Goal: Information Seeking & Learning: Learn about a topic

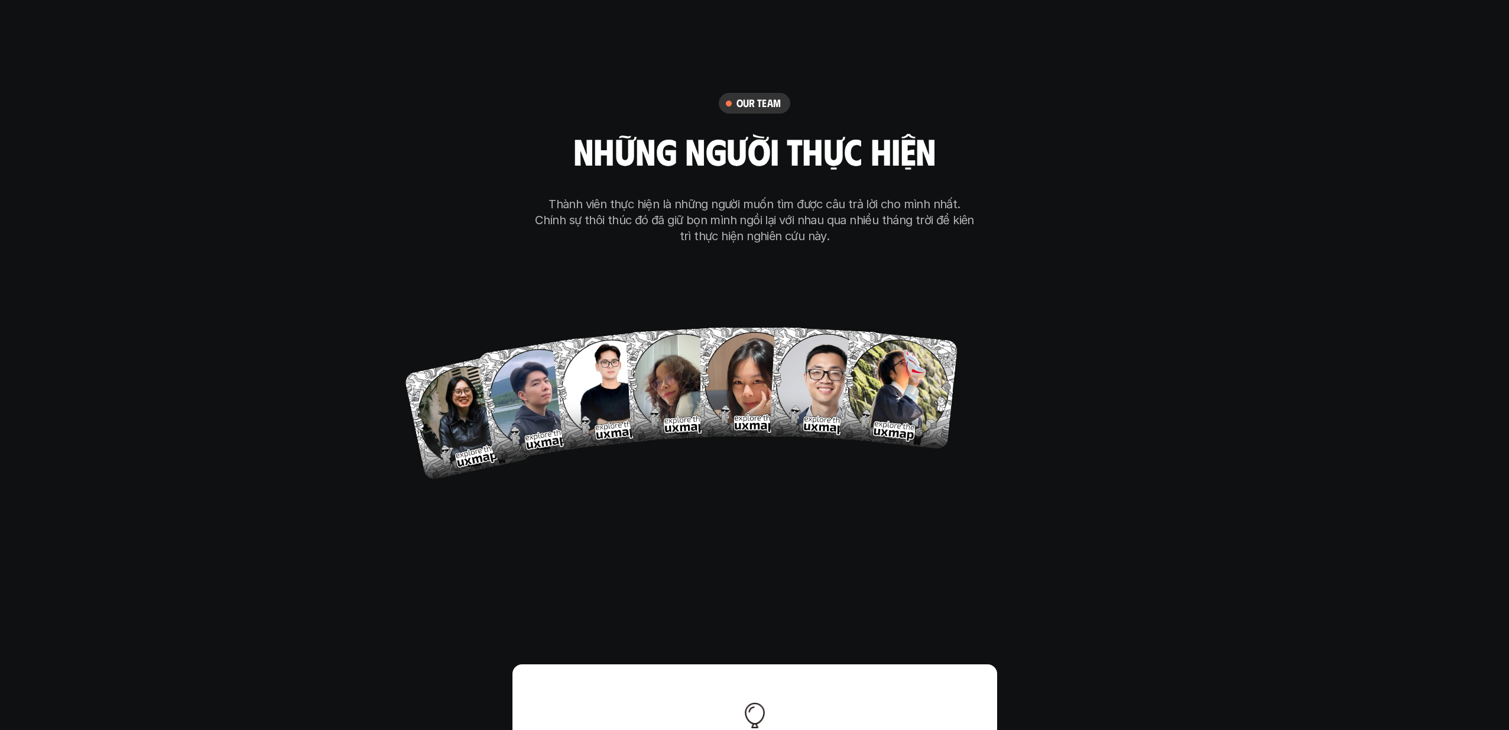
scroll to position [7100, 0]
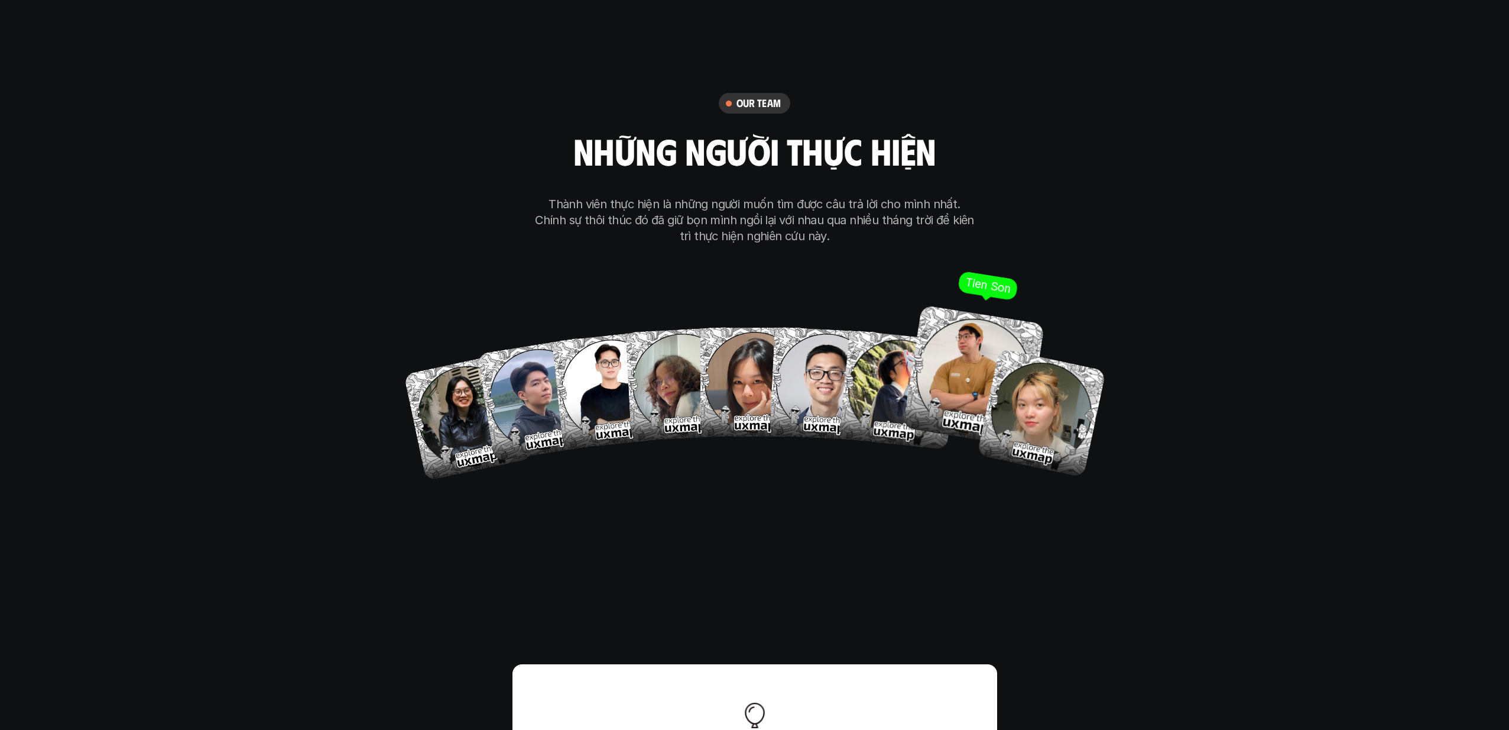
click at [941, 360] on img at bounding box center [974, 376] width 142 height 142
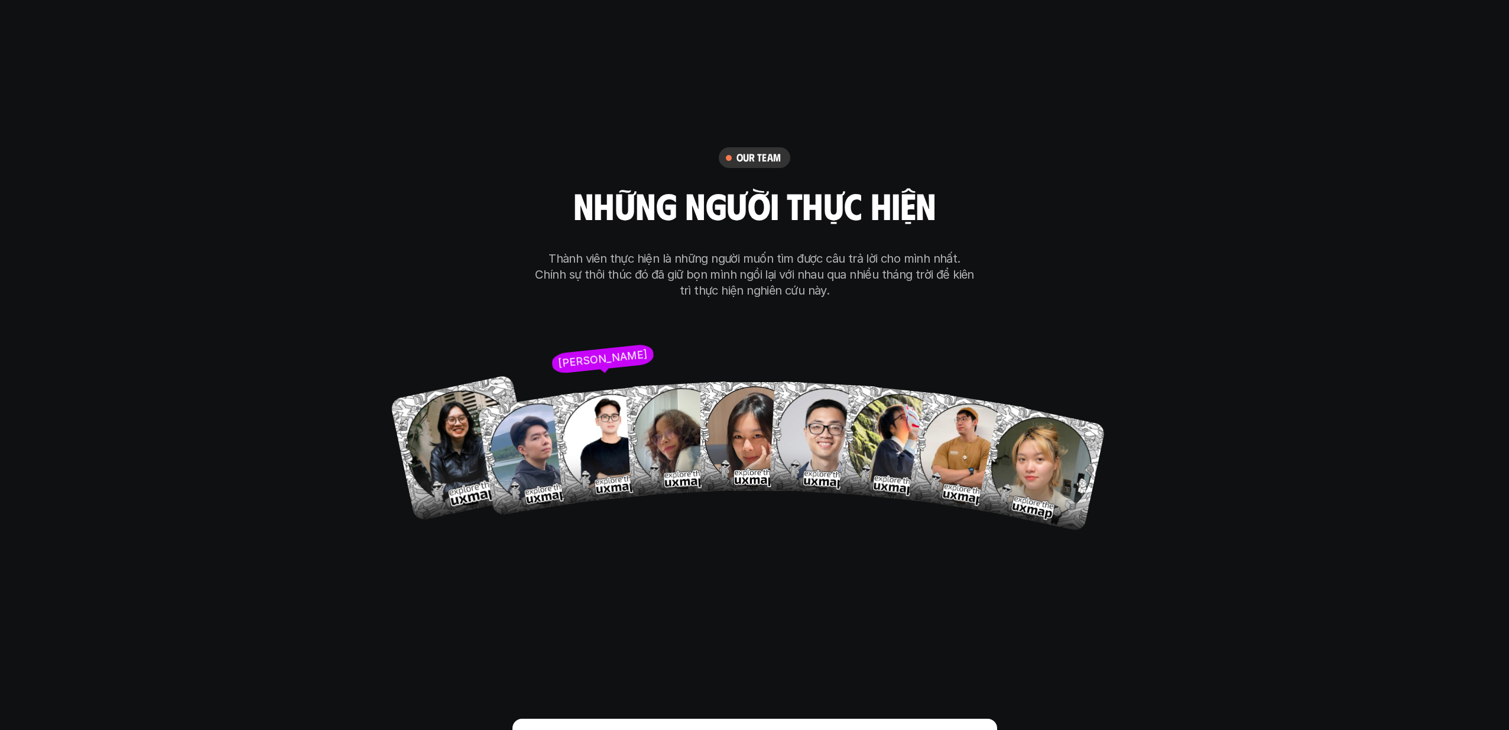
scroll to position [7050, 0]
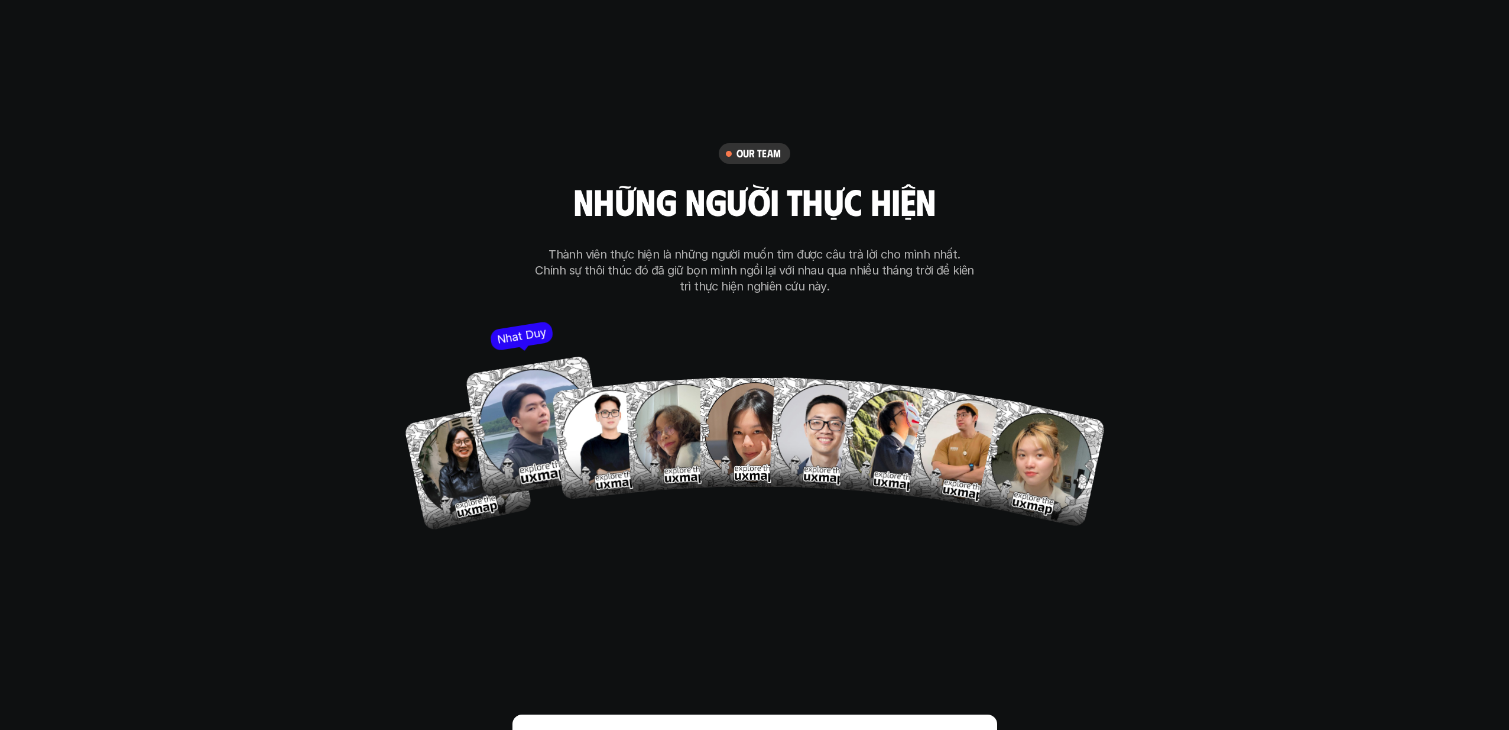
click at [529, 389] on img at bounding box center [536, 426] width 142 height 142
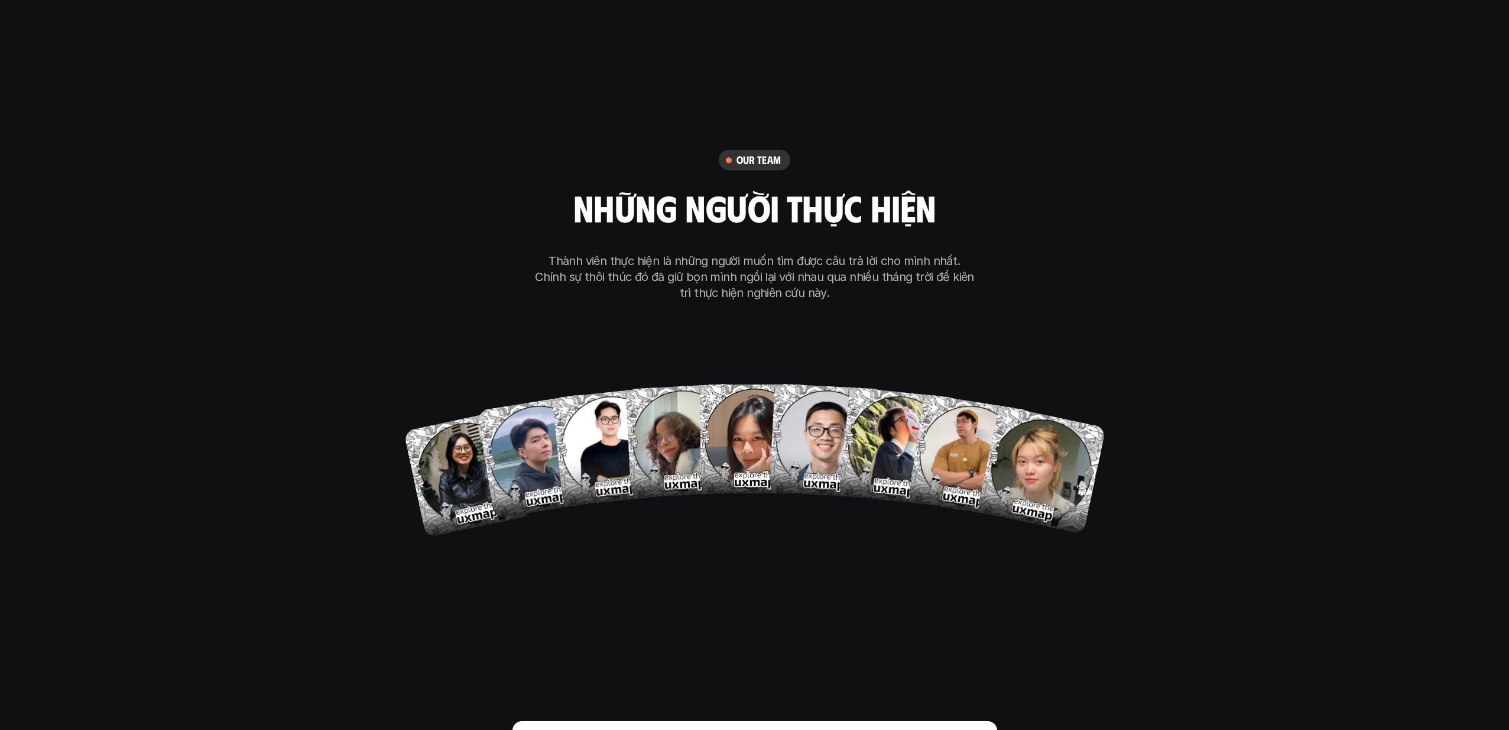
scroll to position [7043, 0]
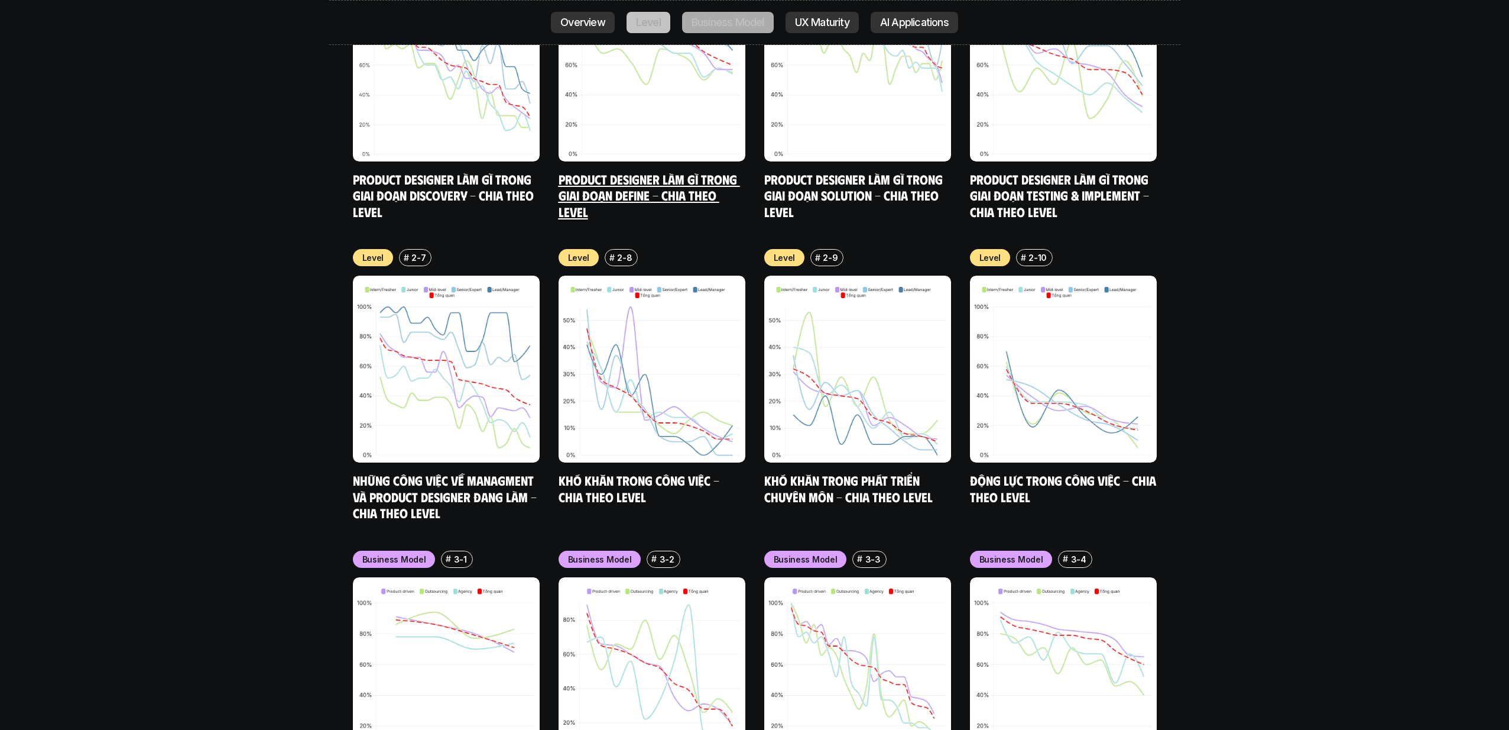
scroll to position [4632, 0]
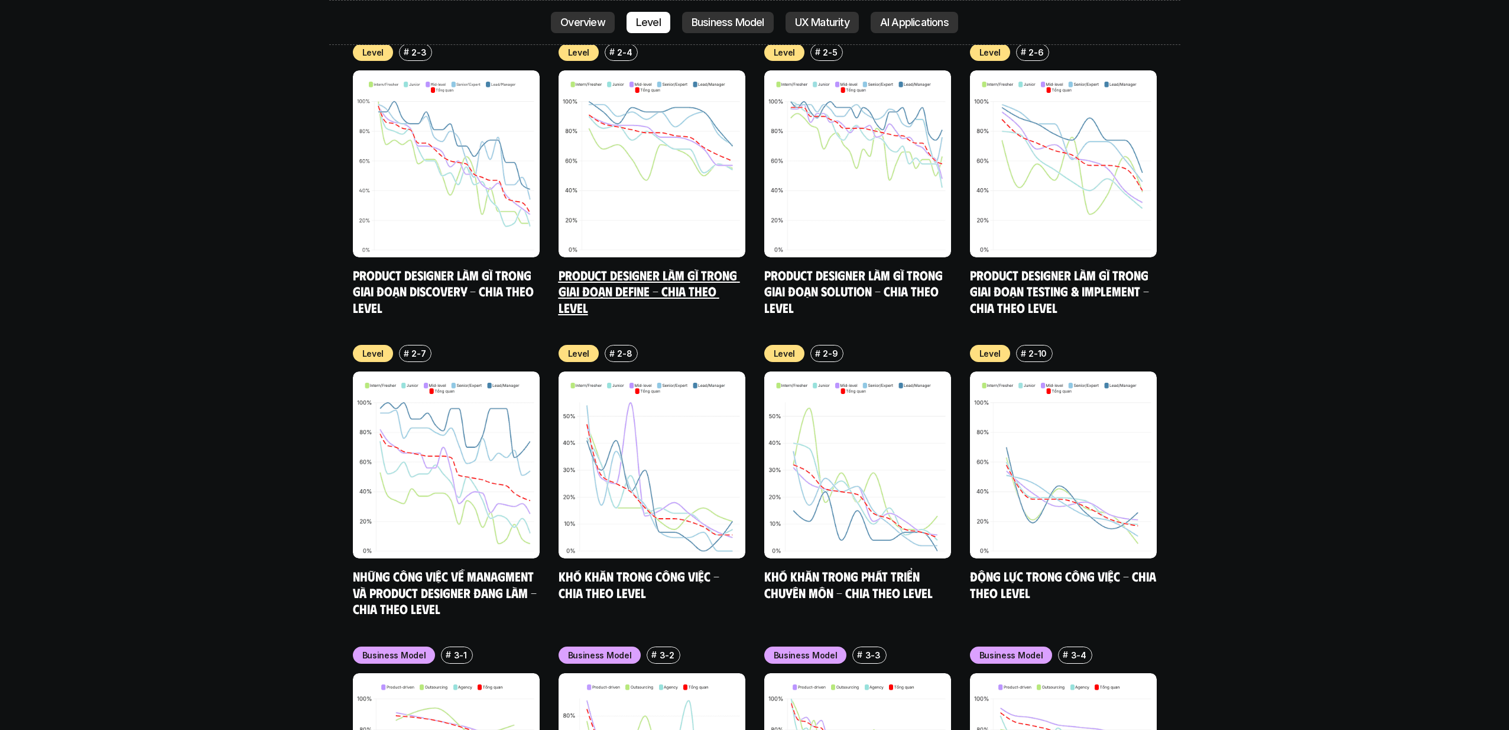
click at [615, 267] on link "Product Designer làm gì trong giai đoạn Define - Chia theo Level" at bounding box center [650, 291] width 182 height 48
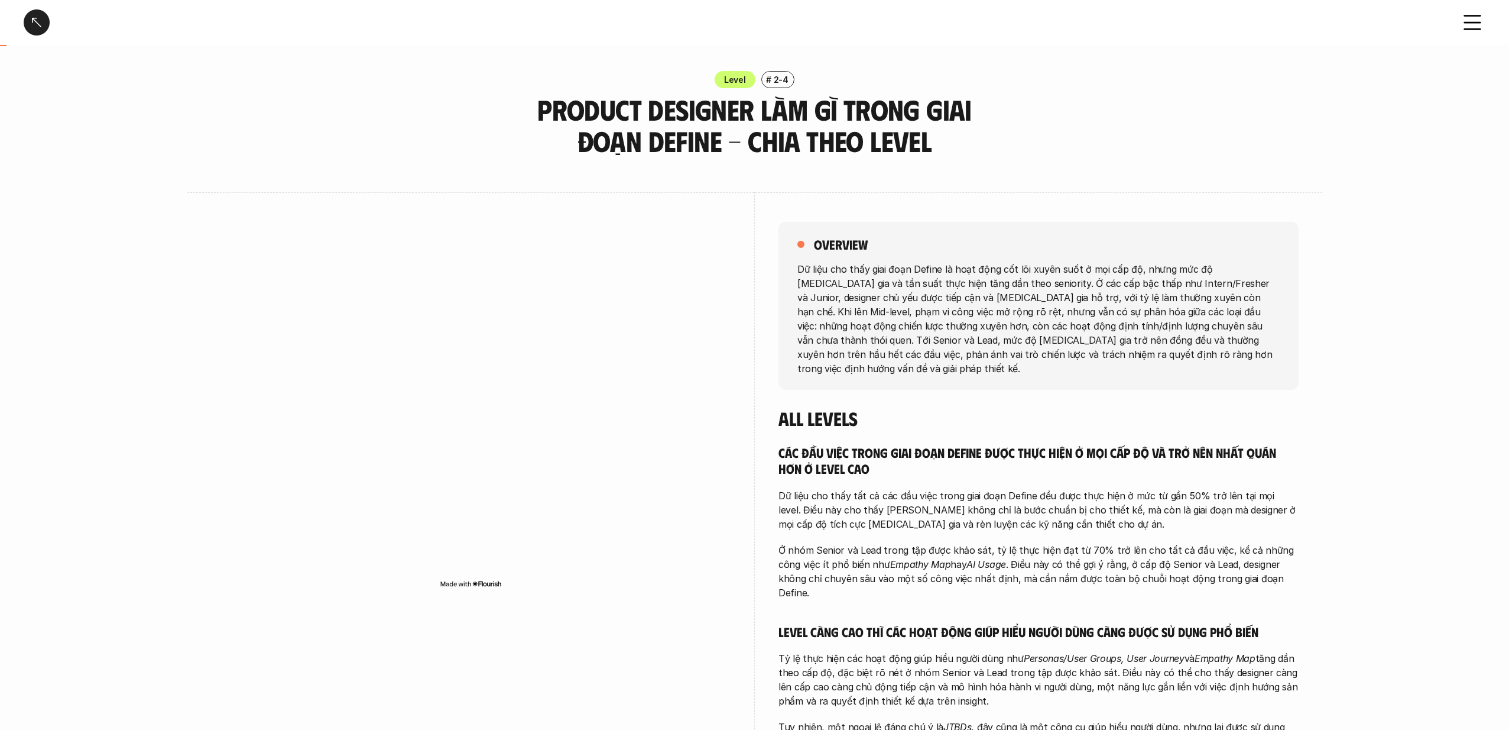
click at [27, 34] on div at bounding box center [37, 22] width 26 height 26
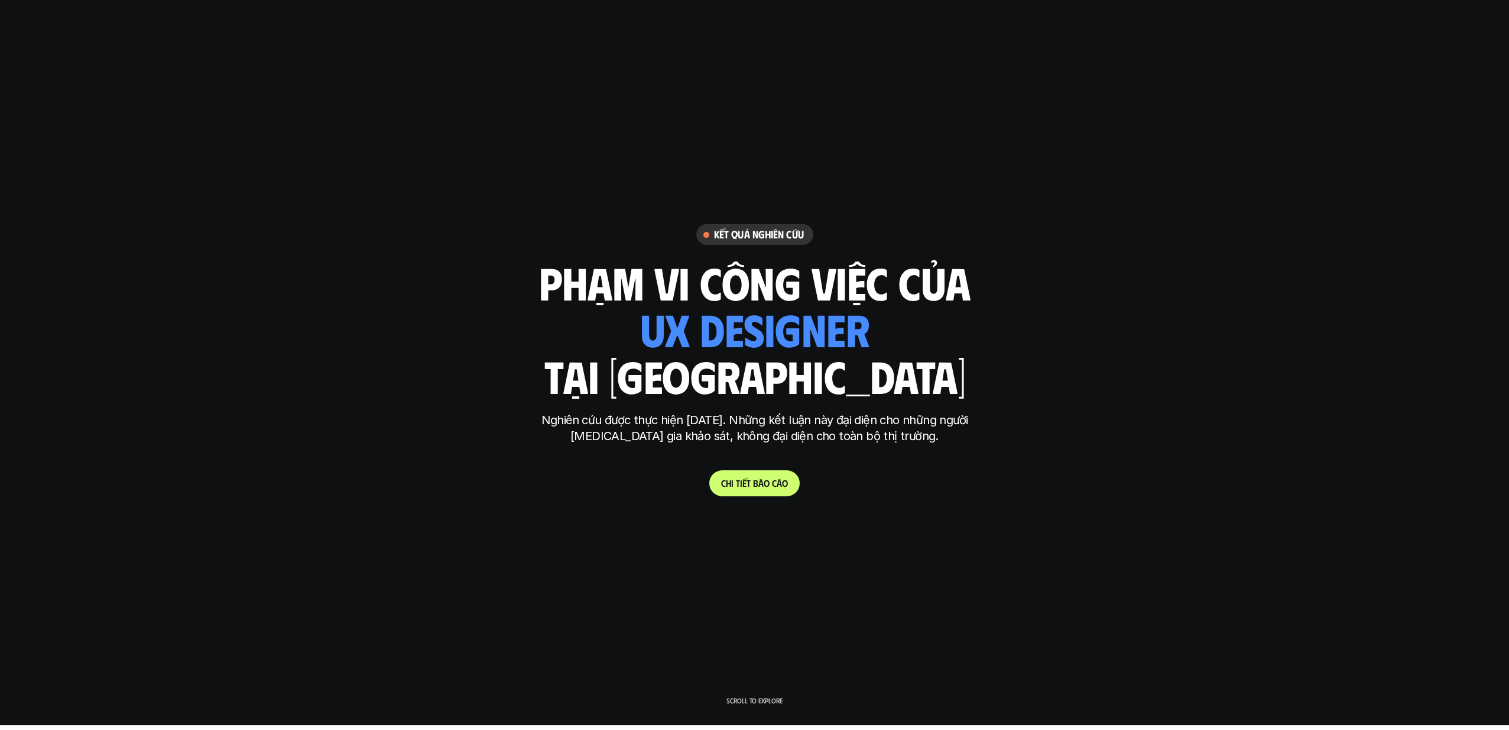
scroll to position [0, 0]
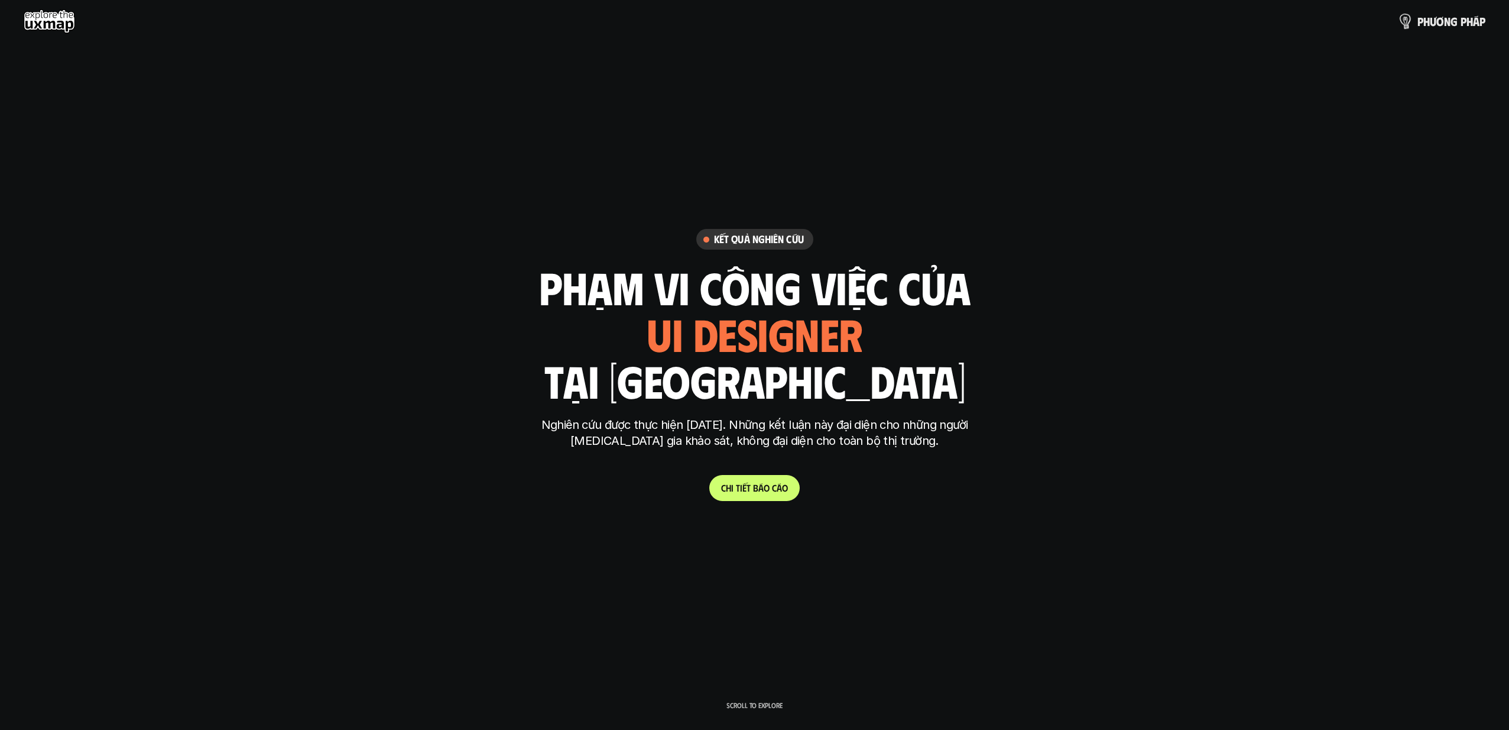
click at [1004, 23] on p "p h ư ơ n g p h á p" at bounding box center [1452, 21] width 68 height 13
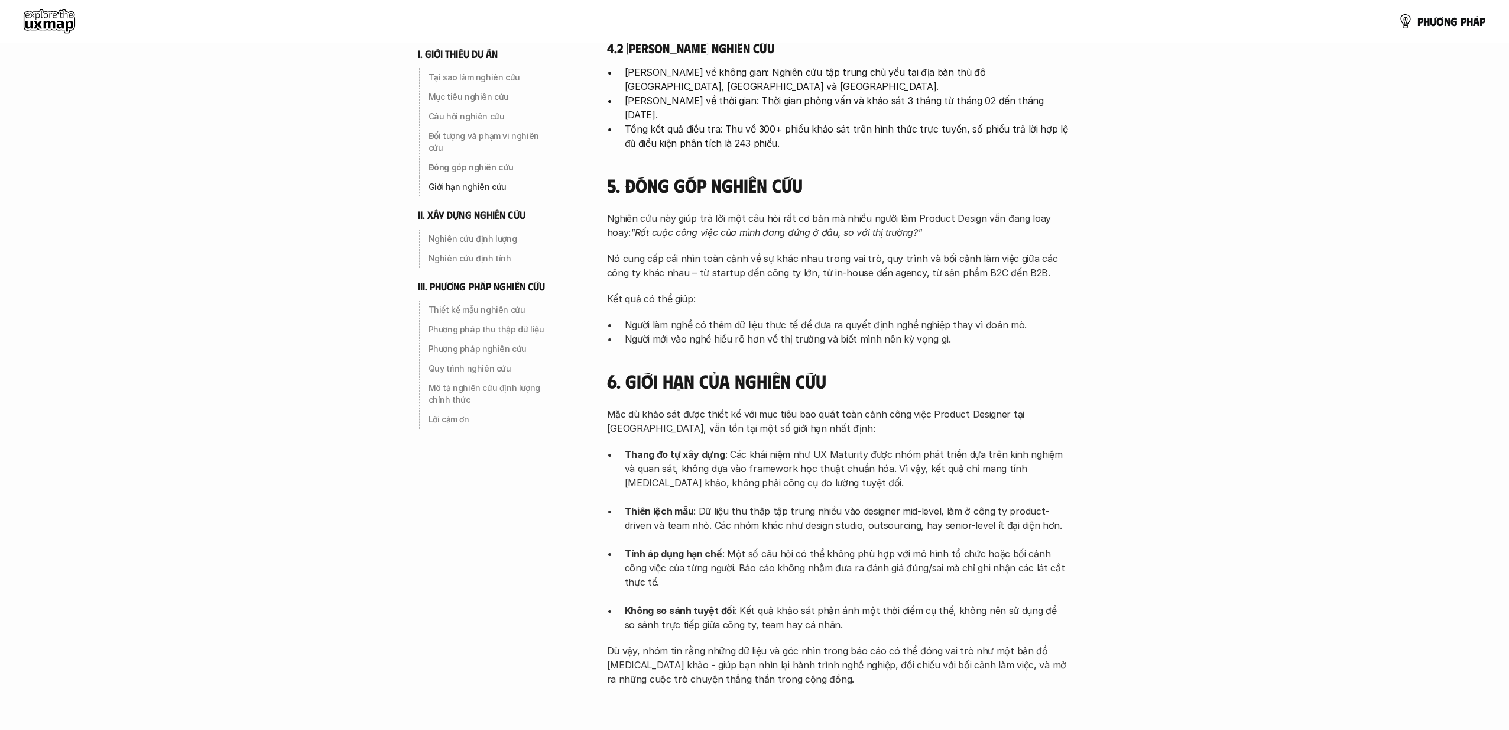
scroll to position [264, 0]
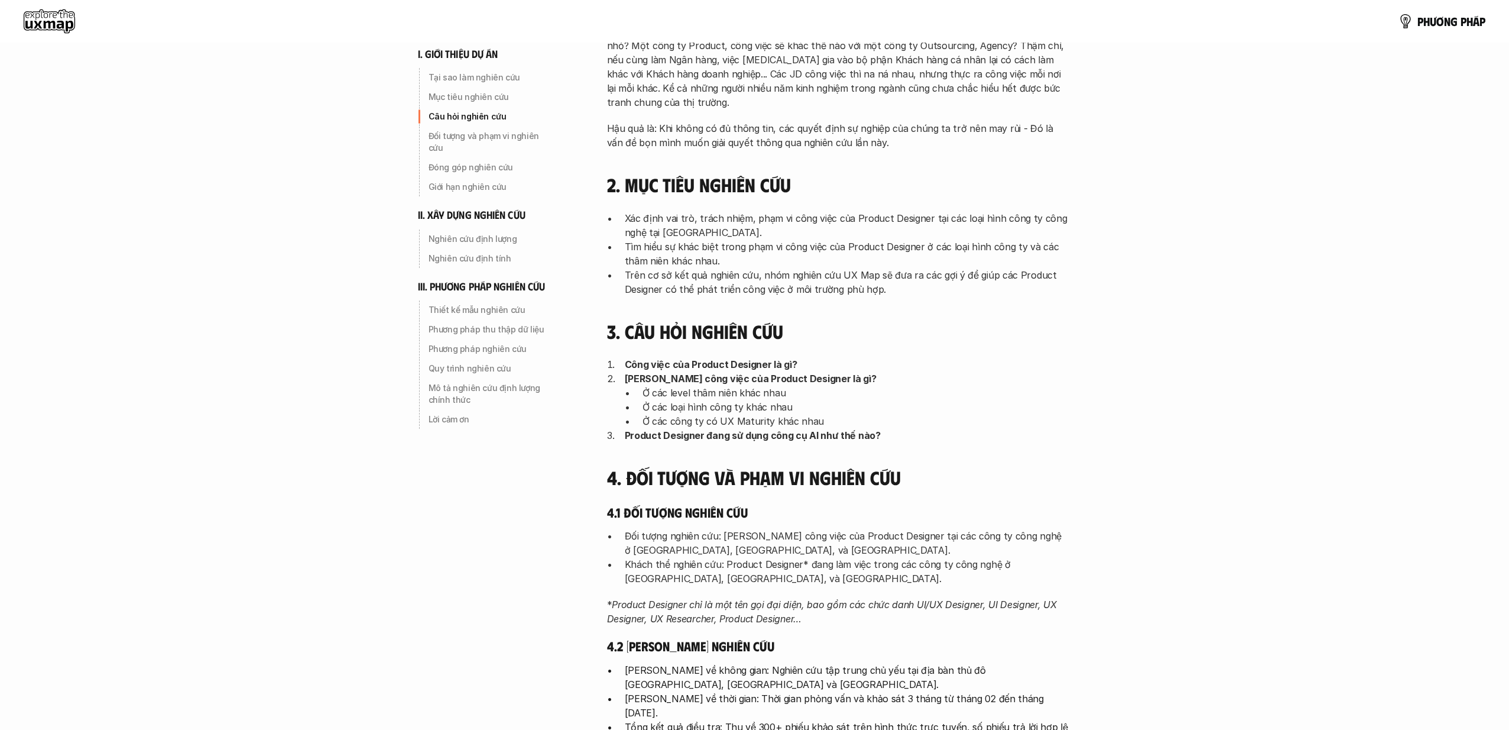
click at [64, 20] on use at bounding box center [49, 21] width 51 height 24
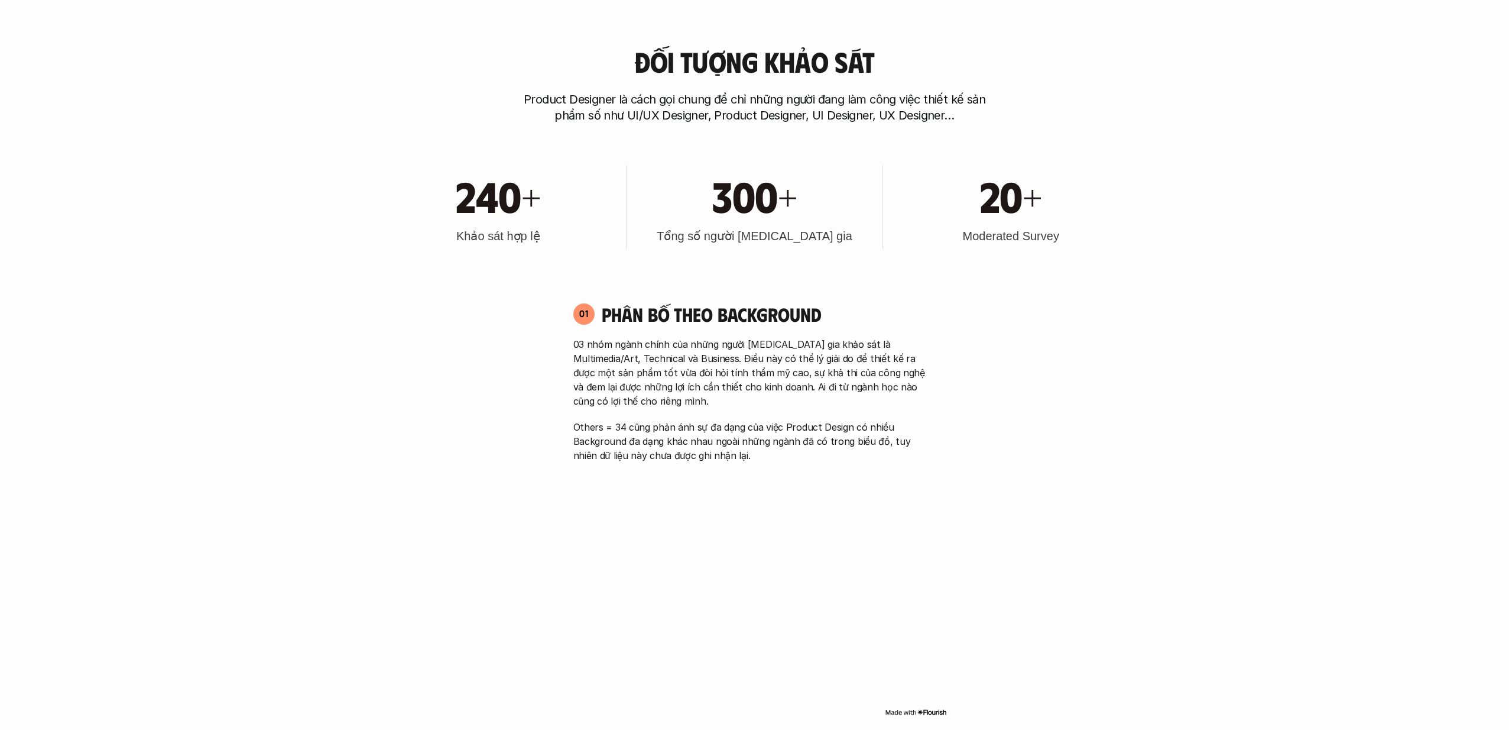
scroll to position [749, 0]
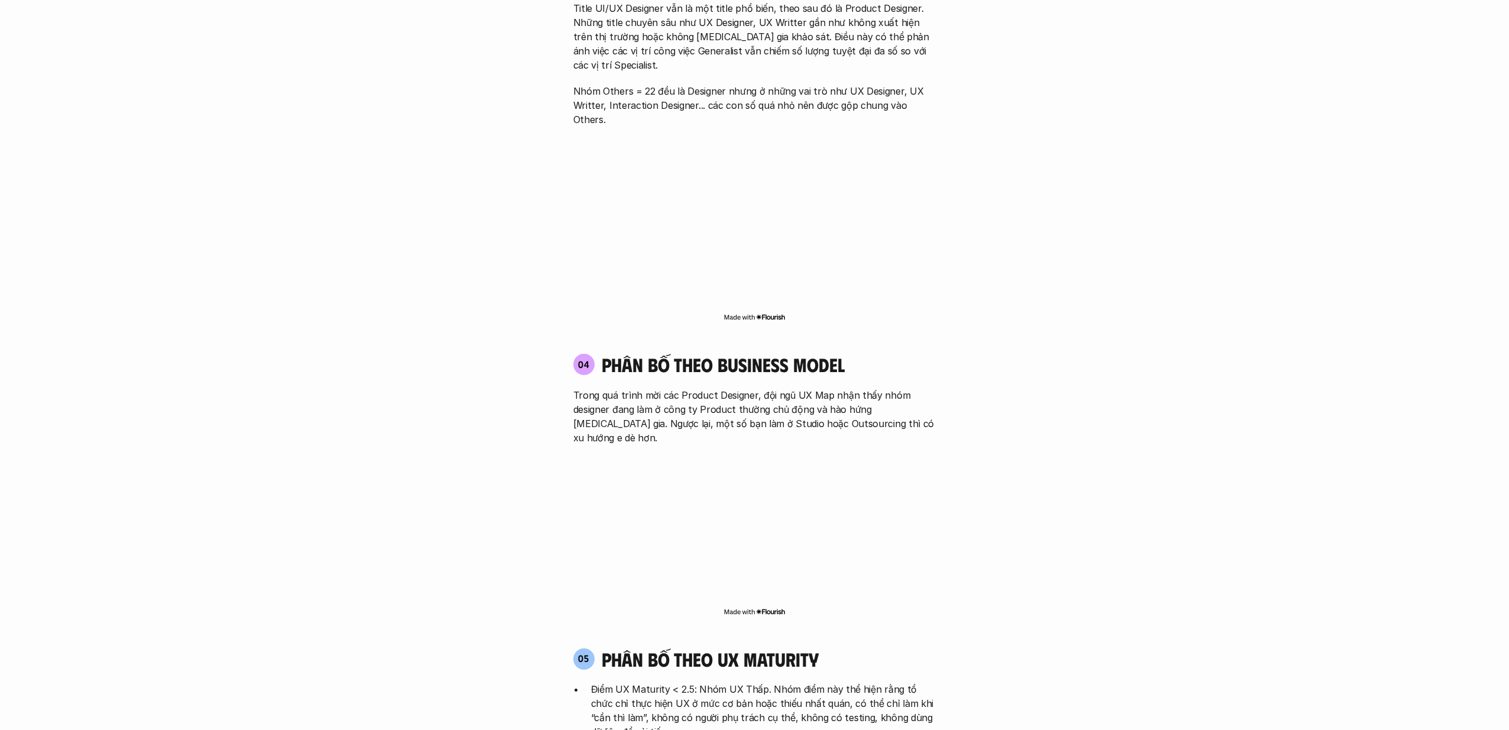
scroll to position [2175, 0]
